Goal: Transaction & Acquisition: Download file/media

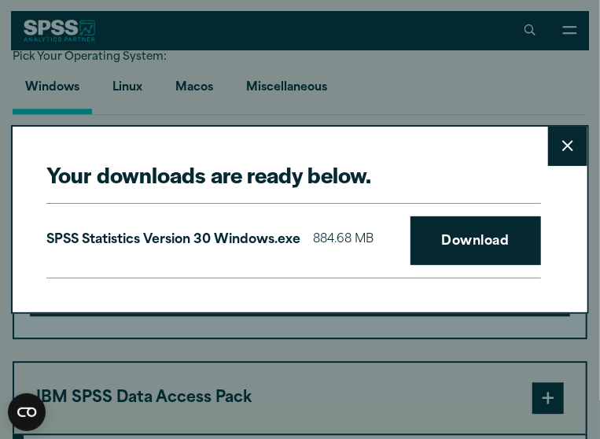
click at [563, 131] on button "Close" at bounding box center [567, 146] width 39 height 39
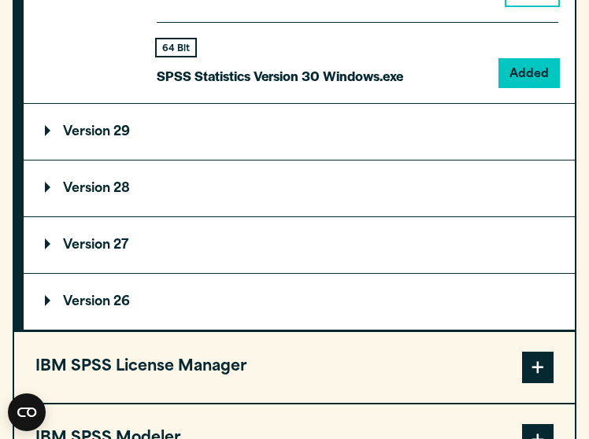
scroll to position [1803, 0]
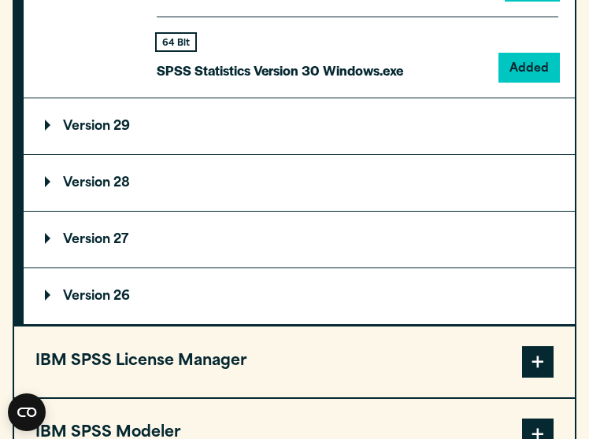
click at [275, 177] on summary "Version 28" at bounding box center [299, 183] width 551 height 56
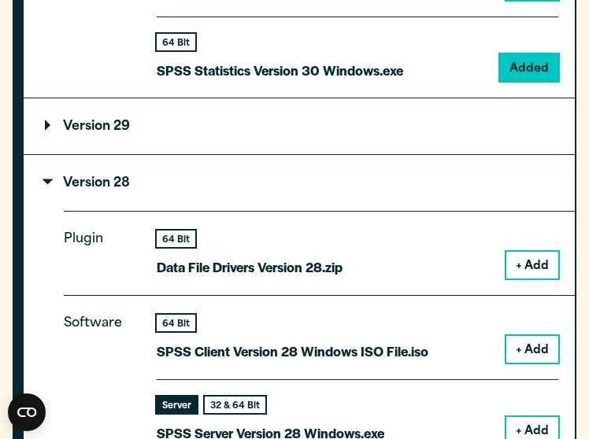
click at [530, 425] on button "+ Add" at bounding box center [532, 430] width 52 height 27
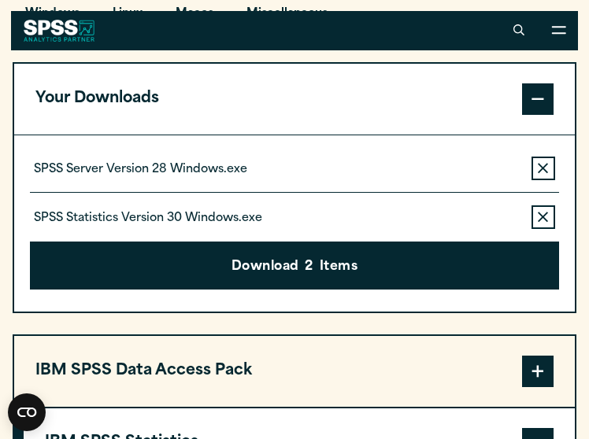
scroll to position [1156, 0]
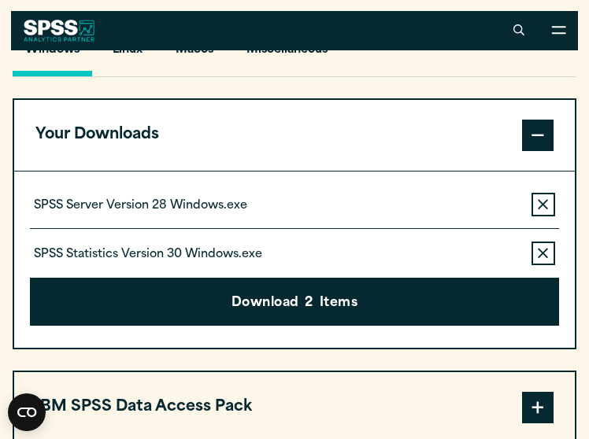
click at [560, 260] on div "SPSS Server Version 28 Windows.exe Remove this item from your software download…" at bounding box center [294, 260] width 560 height 176
click at [552, 257] on button "Remove this item from your software download list" at bounding box center [543, 254] width 24 height 24
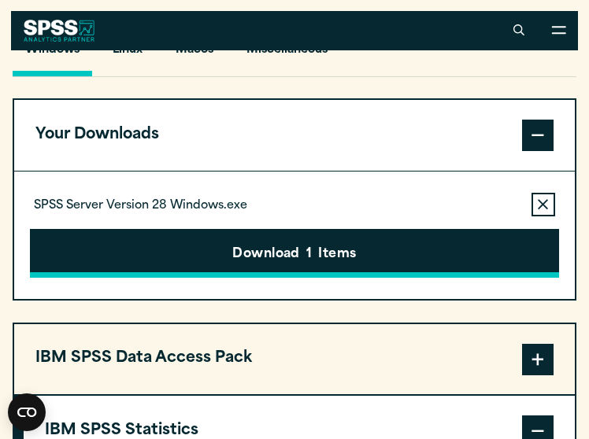
click at [291, 264] on button "Download 1 Items" at bounding box center [294, 253] width 528 height 49
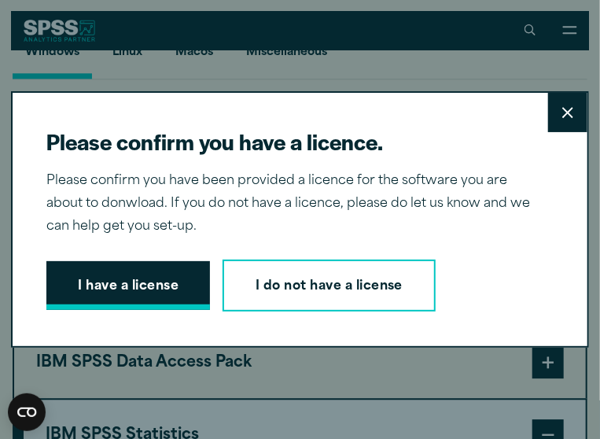
click at [155, 289] on button "I have a license" at bounding box center [128, 285] width 164 height 49
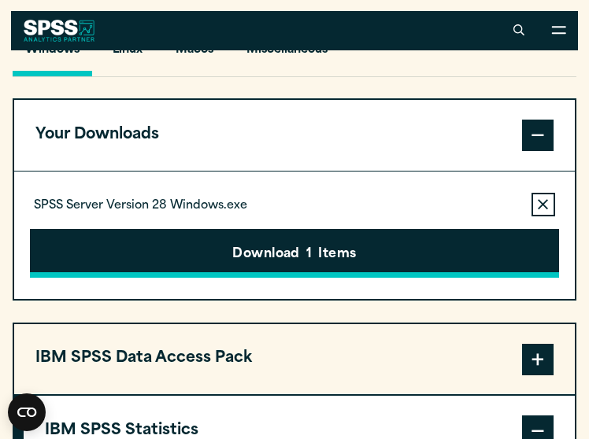
click at [274, 270] on button "Download 1 Items" at bounding box center [294, 253] width 528 height 49
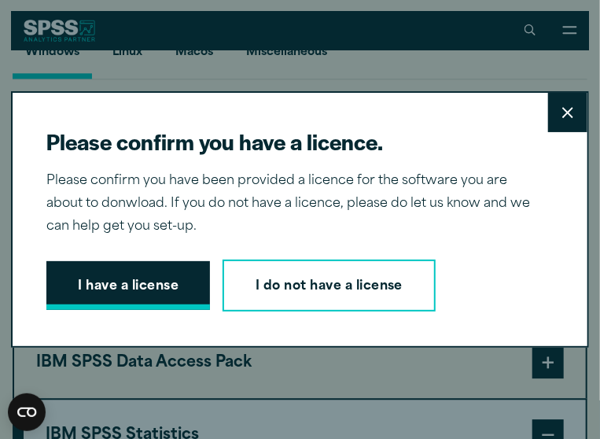
click at [167, 279] on button "I have a license" at bounding box center [128, 285] width 164 height 49
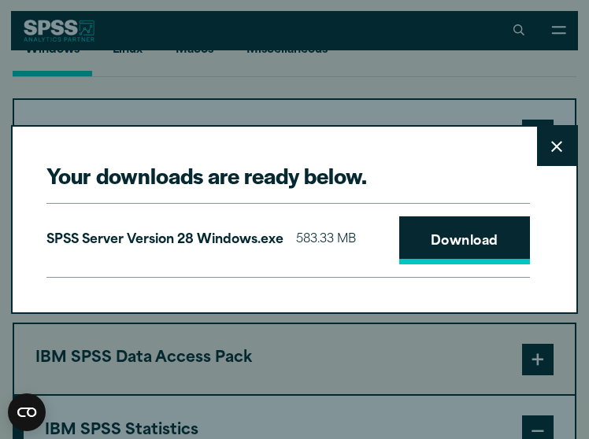
click at [459, 254] on link "Download" at bounding box center [464, 240] width 131 height 49
